Goal: Find specific page/section: Find specific page/section

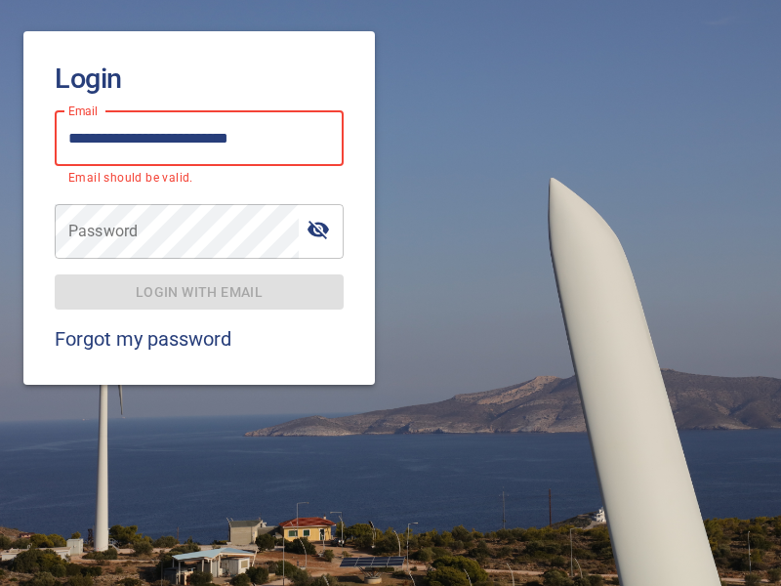
type input "**********"
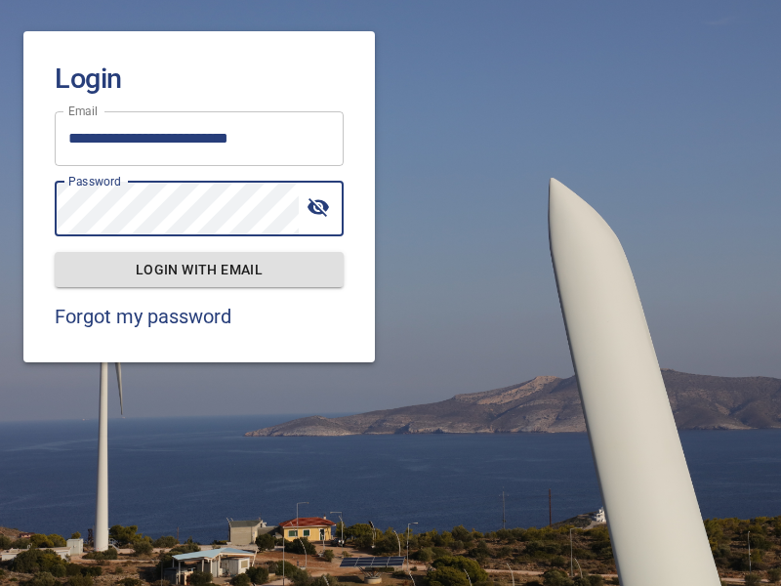
click at [199, 269] on span "Login with email" at bounding box center [199, 270] width 258 height 24
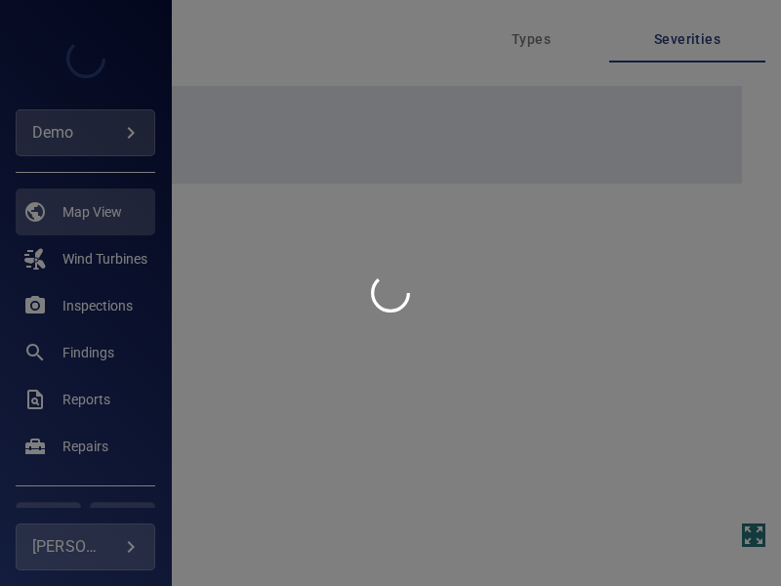
type input "****"
